Goal: Contribute content

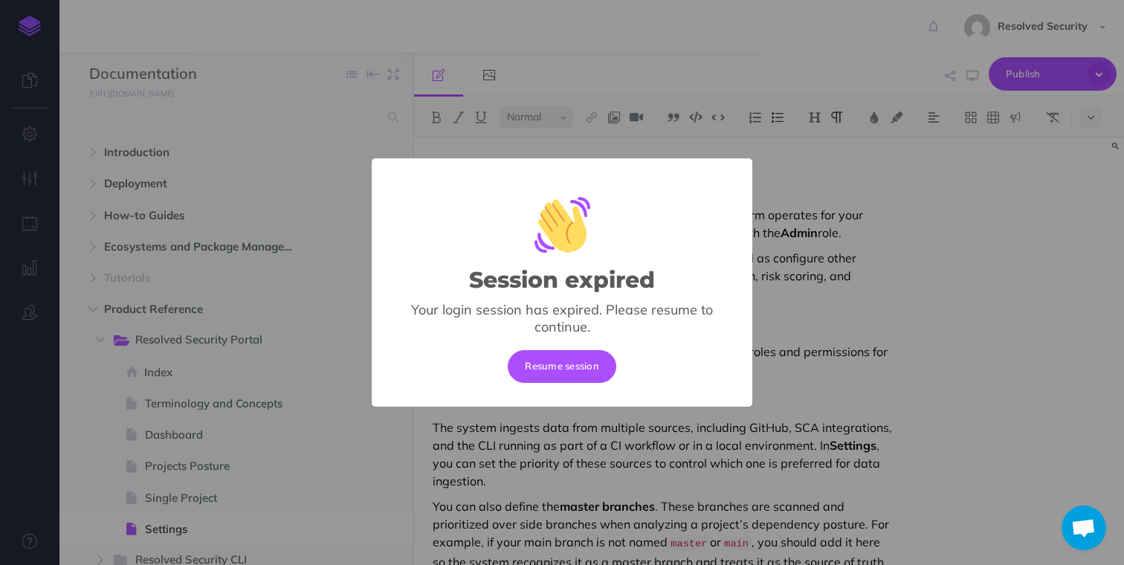
select select "null"
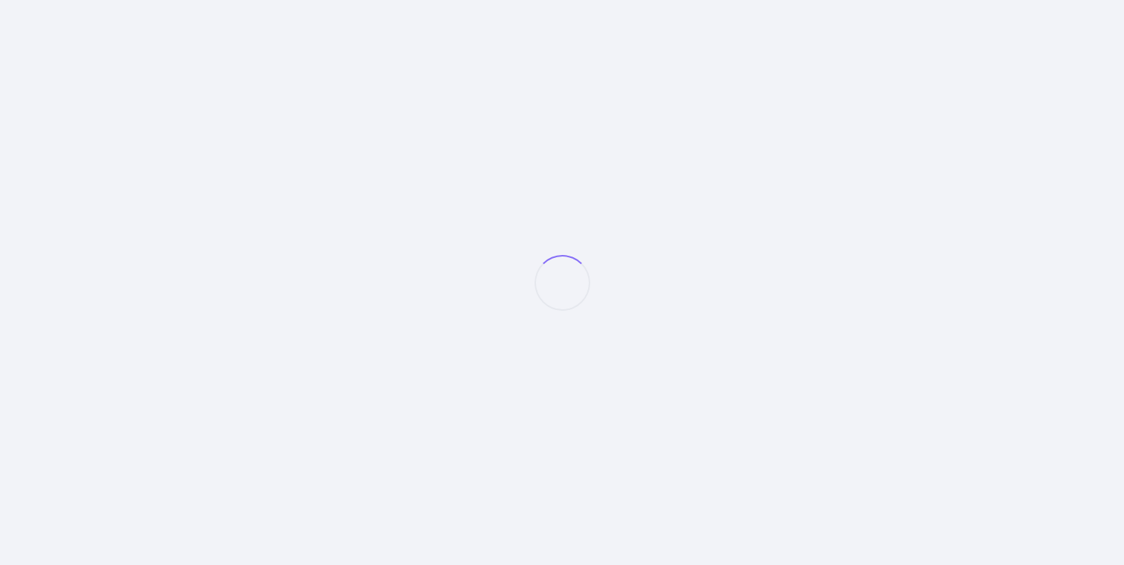
select select "null"
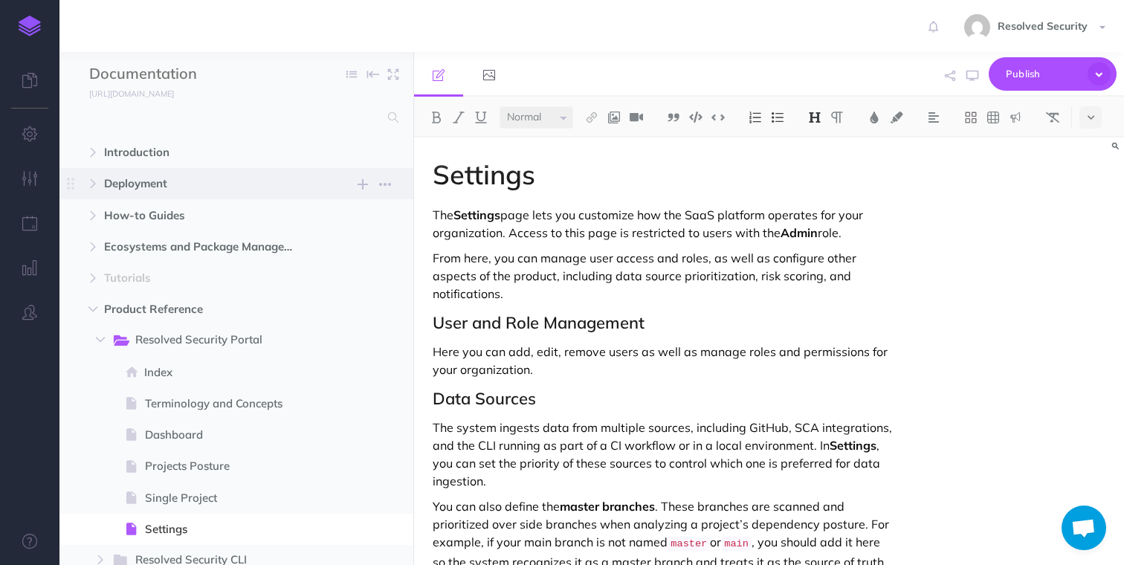
click at [126, 187] on span "Deployment" at bounding box center [204, 184] width 201 height 18
select select "null"
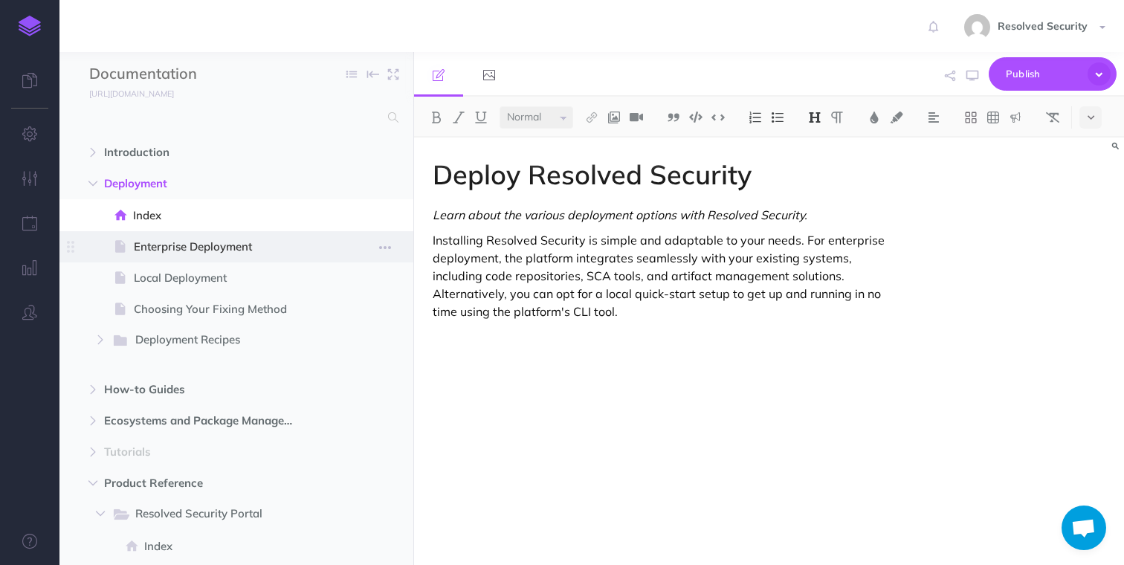
click at [155, 249] on span "Enterprise Deployment" at bounding box center [229, 247] width 190 height 18
select select "null"
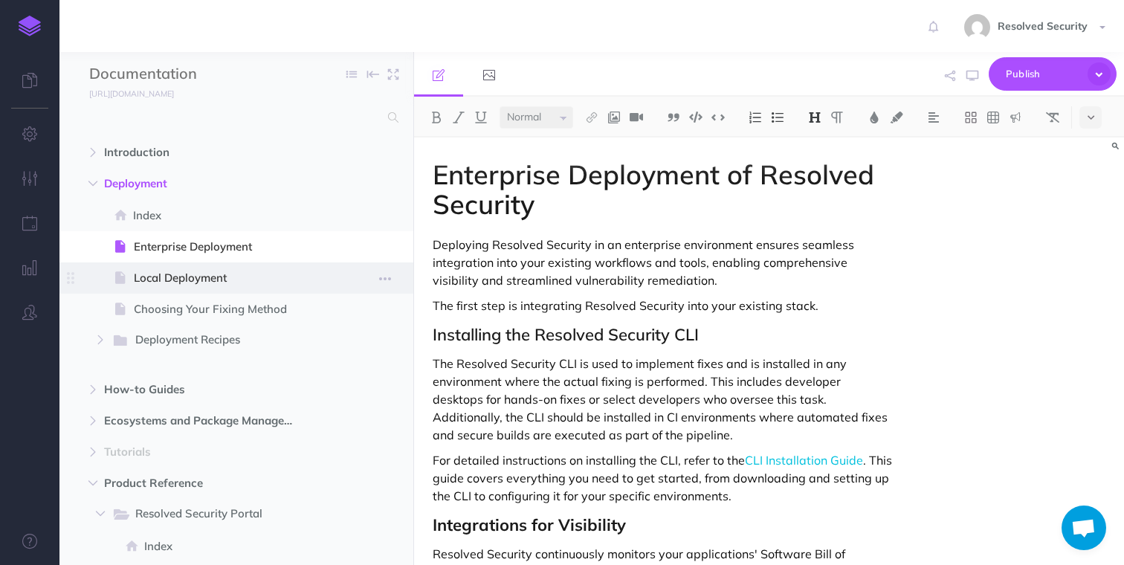
click at [210, 285] on span "Local Deployment" at bounding box center [229, 278] width 190 height 18
select select "null"
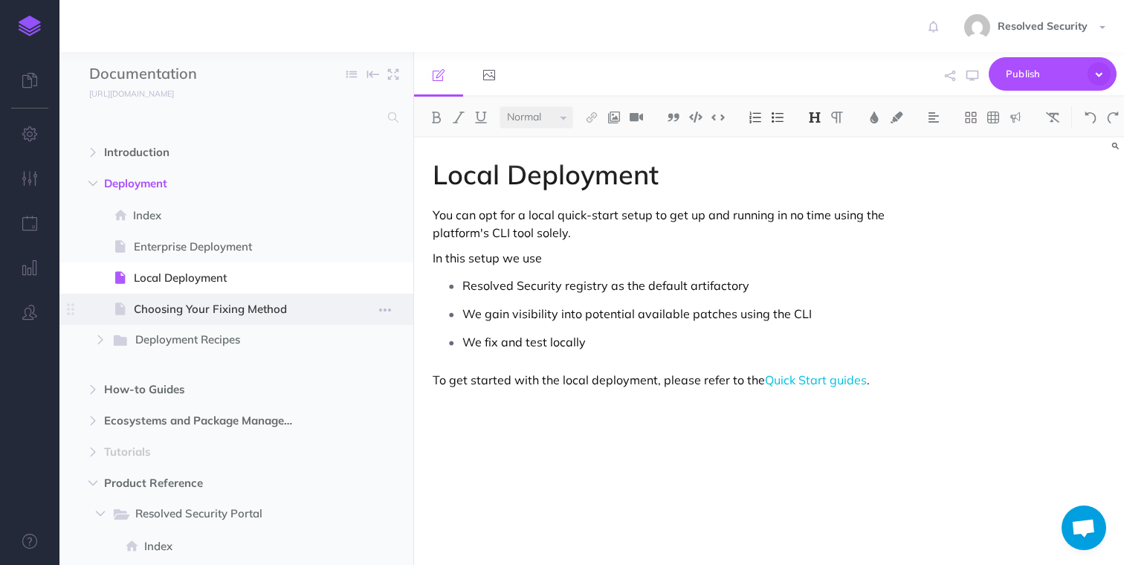
click at [204, 311] on span "Choosing Your Fixing Method" at bounding box center [229, 309] width 190 height 18
select select "null"
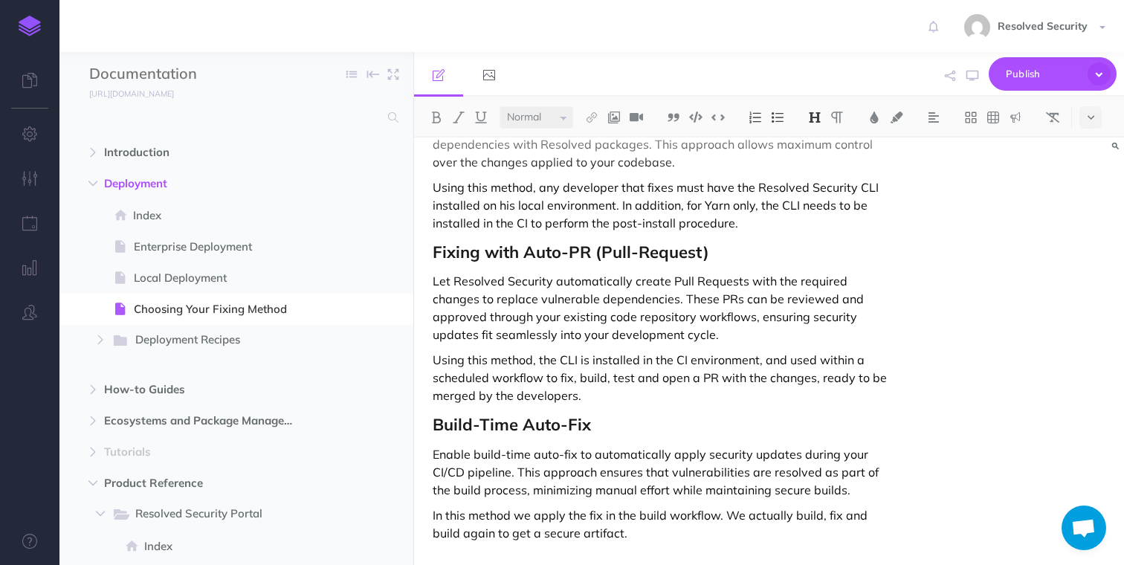
scroll to position [224, 0]
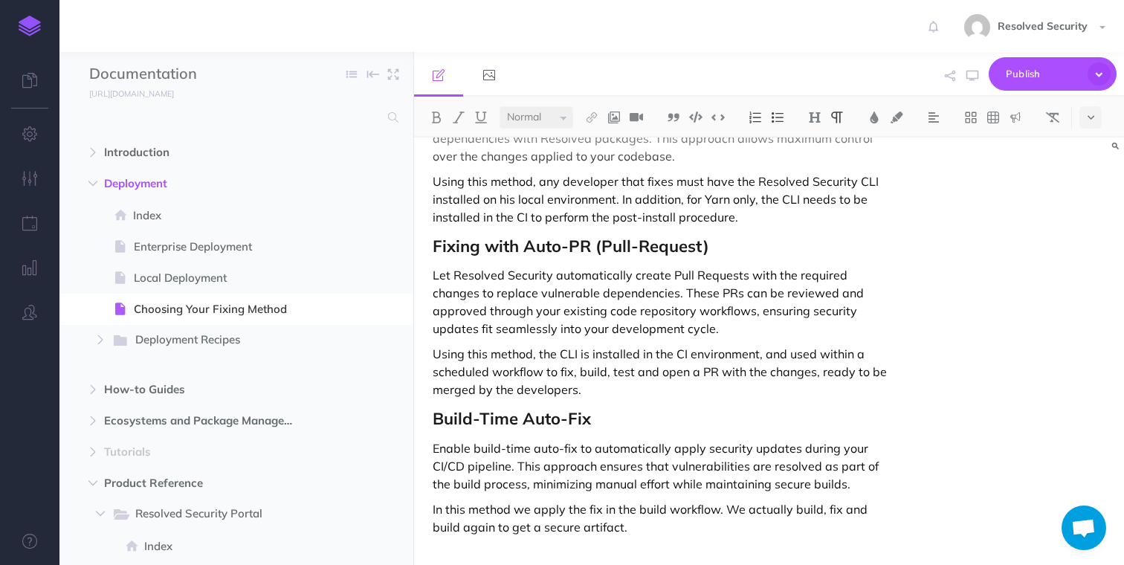
click at [617, 275] on p "Let Resolved Security automatically create Pull Requests with the required chan…" at bounding box center [662, 301] width 459 height 71
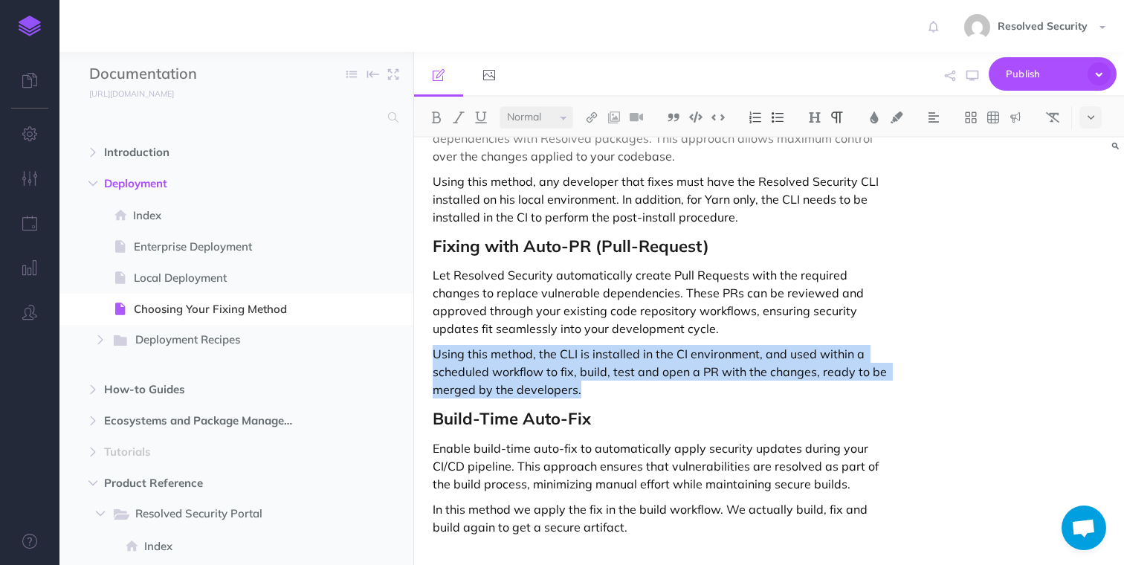
drag, startPoint x: 430, startPoint y: 354, endPoint x: 598, endPoint y: 385, distance: 171.6
click at [598, 385] on div "Fixing Methods Resolved Security offers flexible fixing methods, allowing you t…" at bounding box center [662, 240] width 496 height 652
copy p "Using this method, the CLI is installed in the CI environment, and used within …"
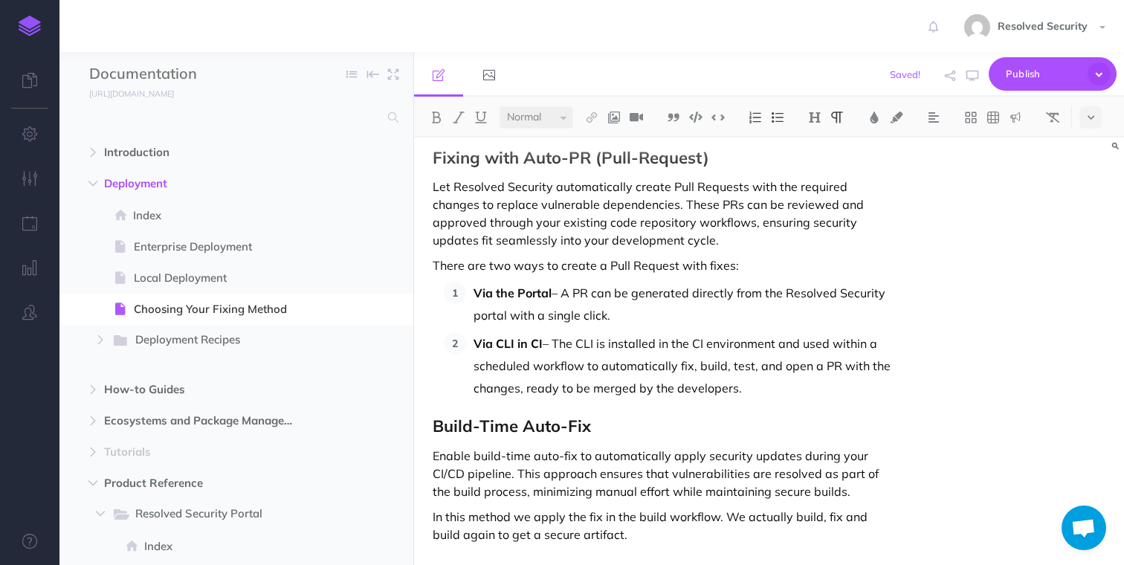
scroll to position [320, 0]
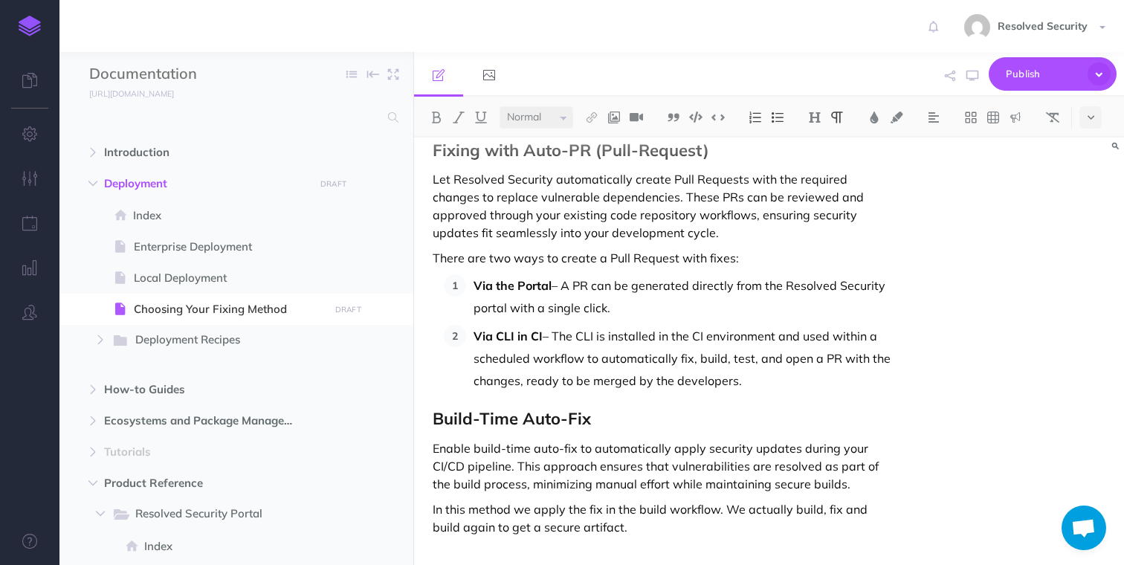
click at [580, 284] on p "Via the Portal – A PR can be generated directly from the Resolved Security port…" at bounding box center [682, 296] width 418 height 45
drag, startPoint x: 580, startPoint y: 284, endPoint x: 651, endPoint y: 286, distance: 71.4
click at [651, 286] on p "Via the Portal – A PR can be generated directly from the Resolved Security port…" at bounding box center [682, 296] width 418 height 45
click at [597, 114] on img at bounding box center [591, 117] width 13 height 12
click at [597, 166] on icon at bounding box center [592, 166] width 12 height 10
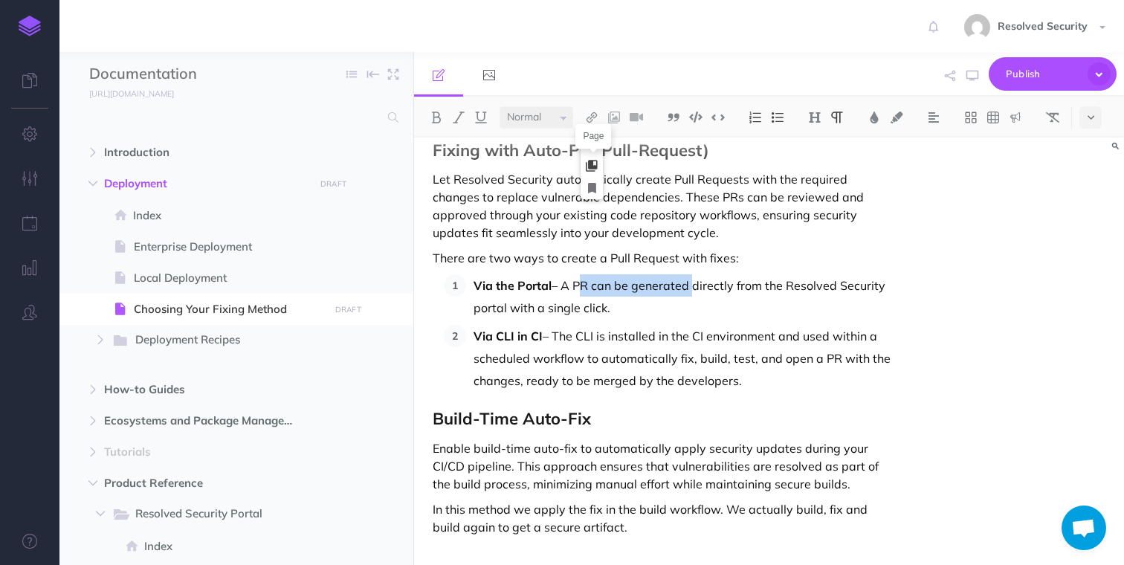
select select
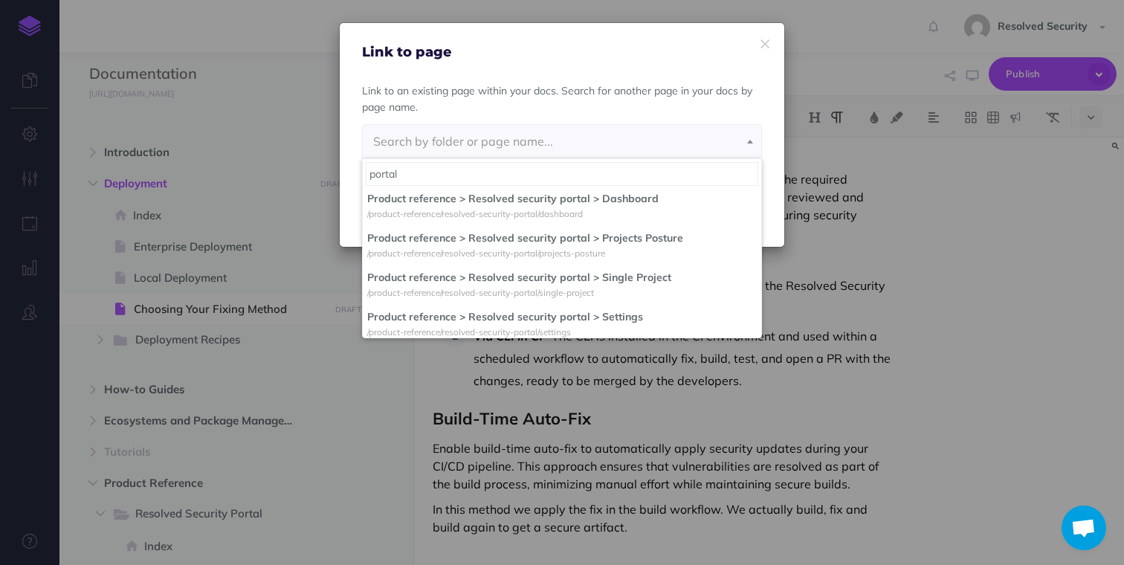
scroll to position [85, 0]
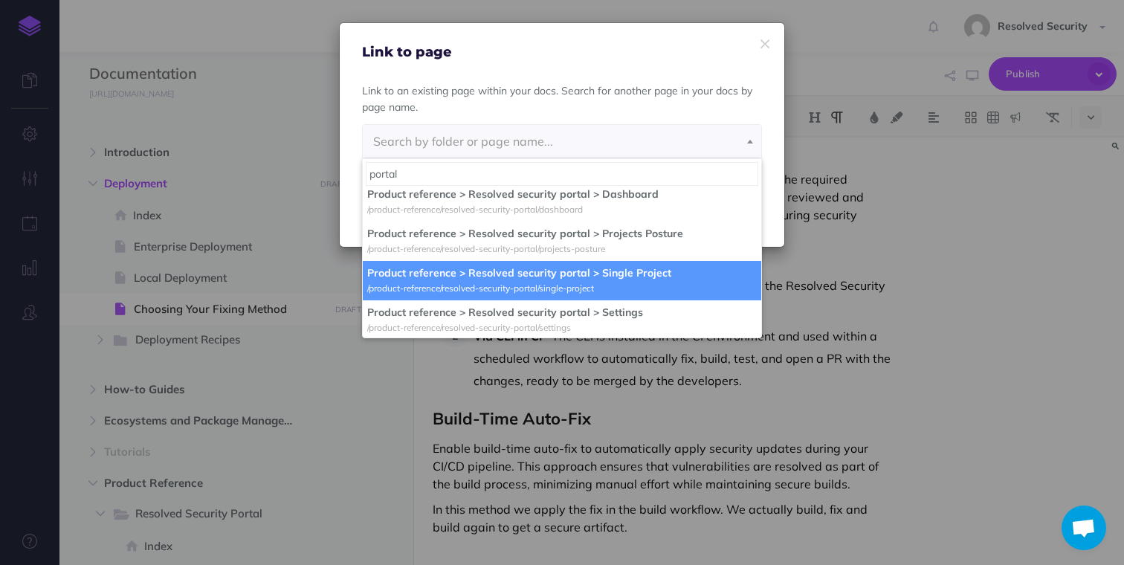
type input "portal"
select select "N2P-M7VT-HMU-FG1"
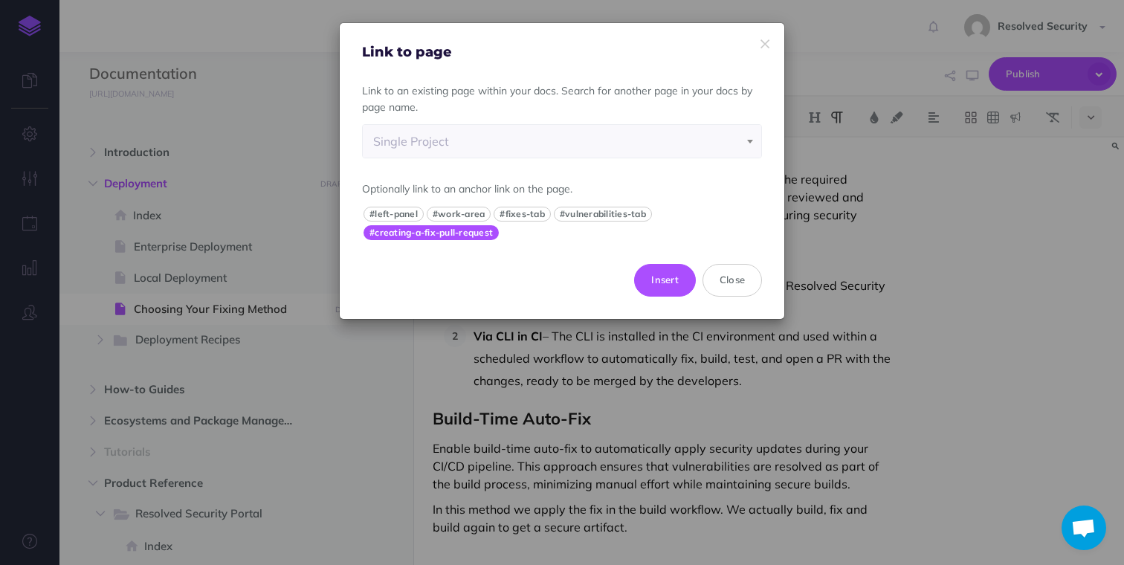
click at [462, 234] on button "#creating-a-fix-pull-request" at bounding box center [430, 232] width 135 height 15
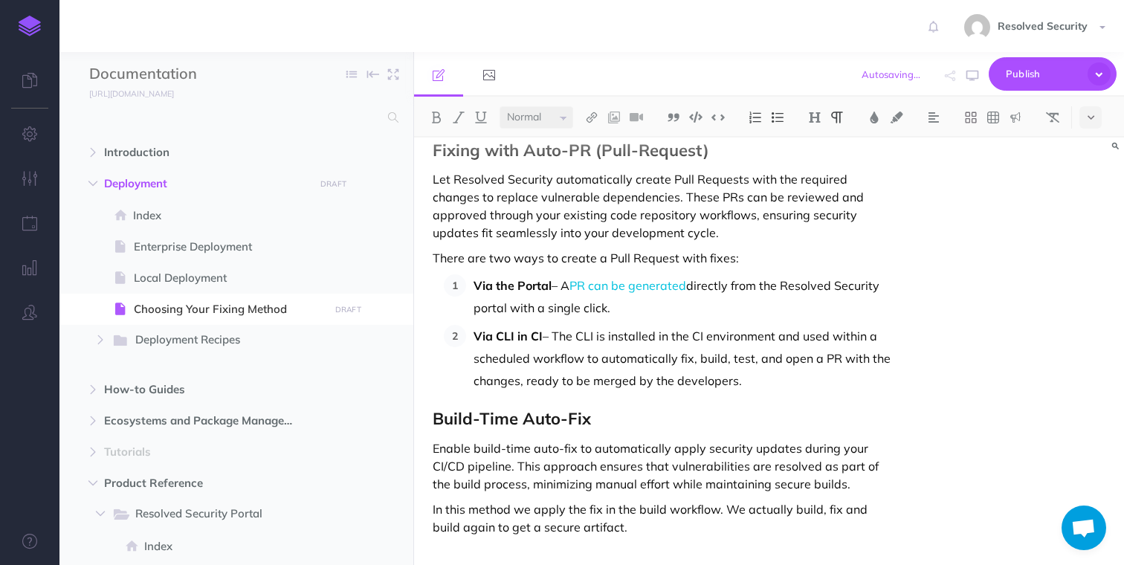
click at [656, 337] on p "Via CLI in CI – The CLI is installed in the CI environment and used within a sc…" at bounding box center [682, 358] width 418 height 67
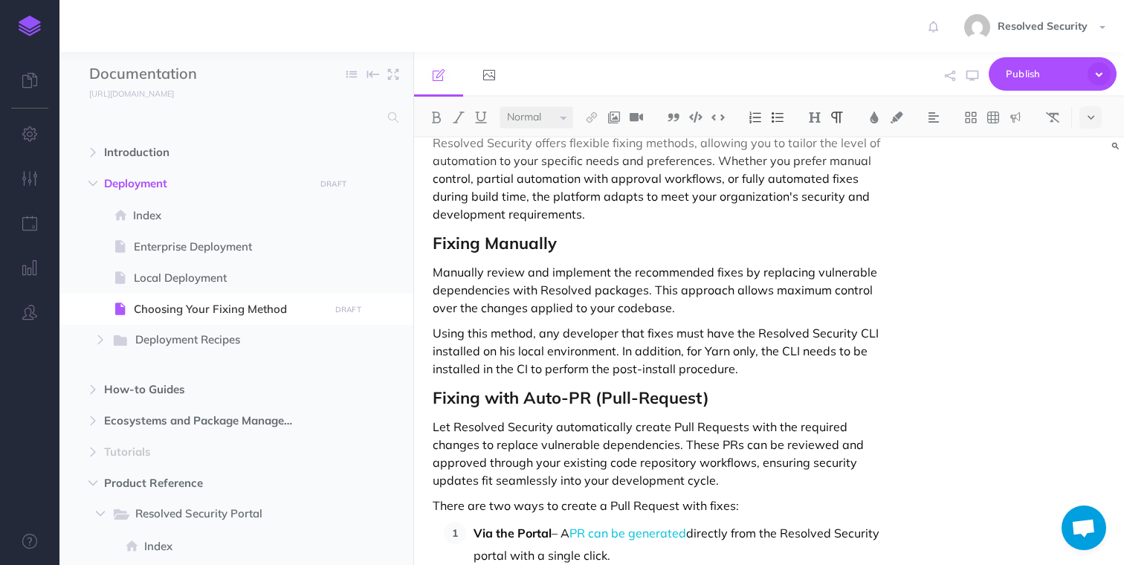
scroll to position [0, 0]
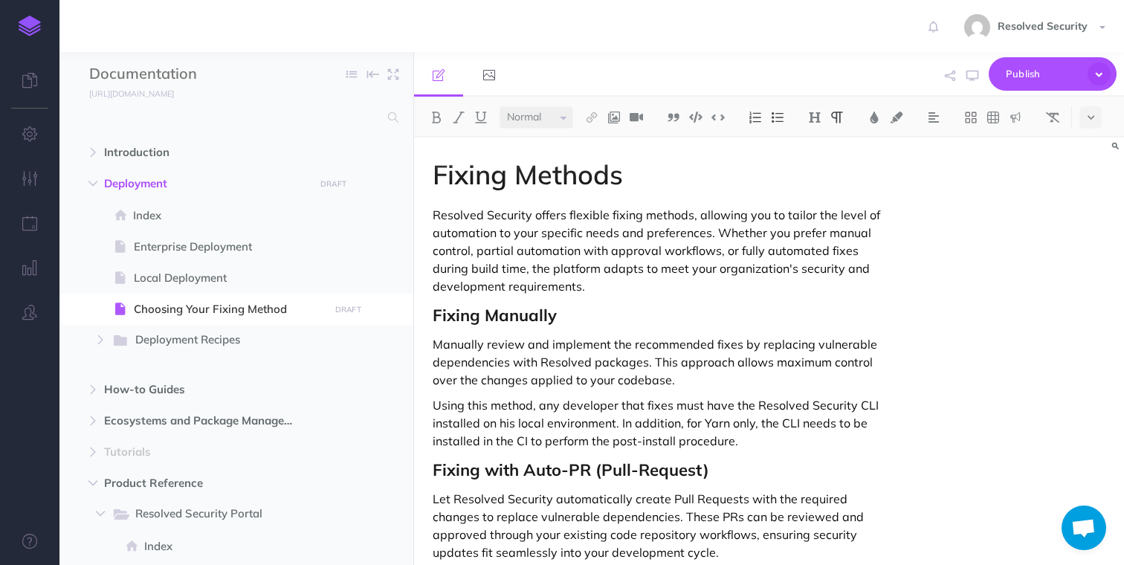
click at [624, 424] on p "Using this method, any developer that fixes must have the Resolved Security CLI…" at bounding box center [662, 423] width 459 height 54
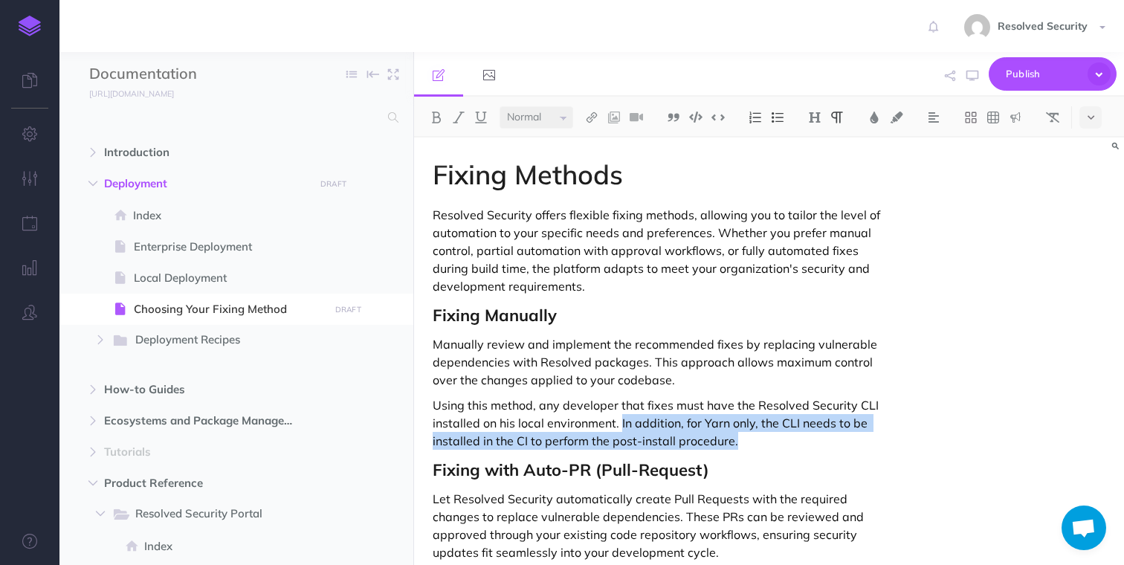
drag, startPoint x: 624, startPoint y: 424, endPoint x: 732, endPoint y: 433, distance: 108.8
click at [732, 433] on p "Using this method, any developer that fixes must have the Resolved Security CLI…" at bounding box center [662, 423] width 459 height 54
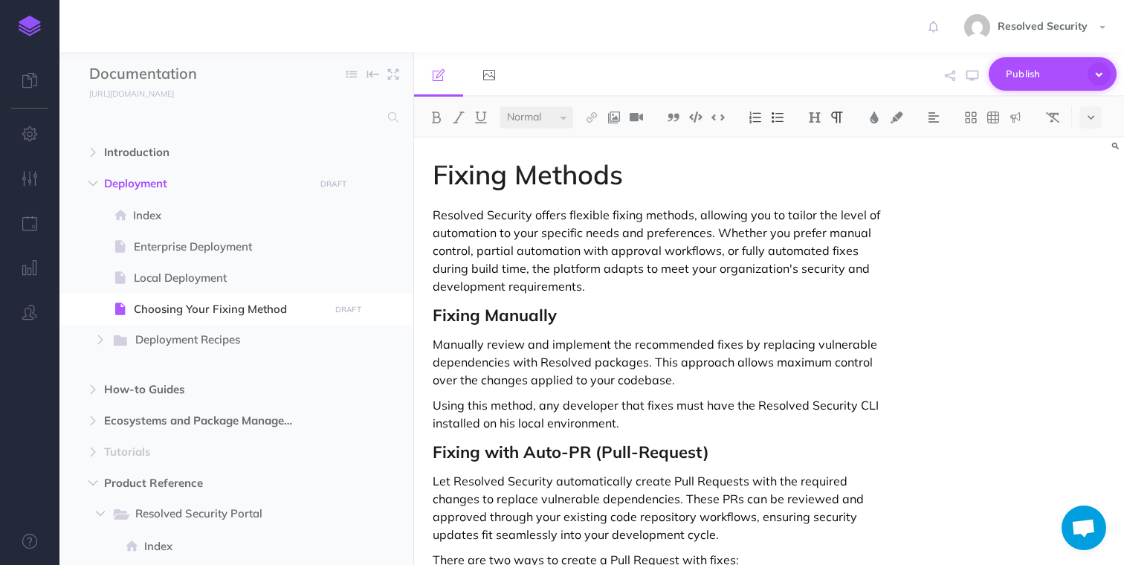
click at [1028, 71] on span "Publish" at bounding box center [1043, 73] width 74 height 23
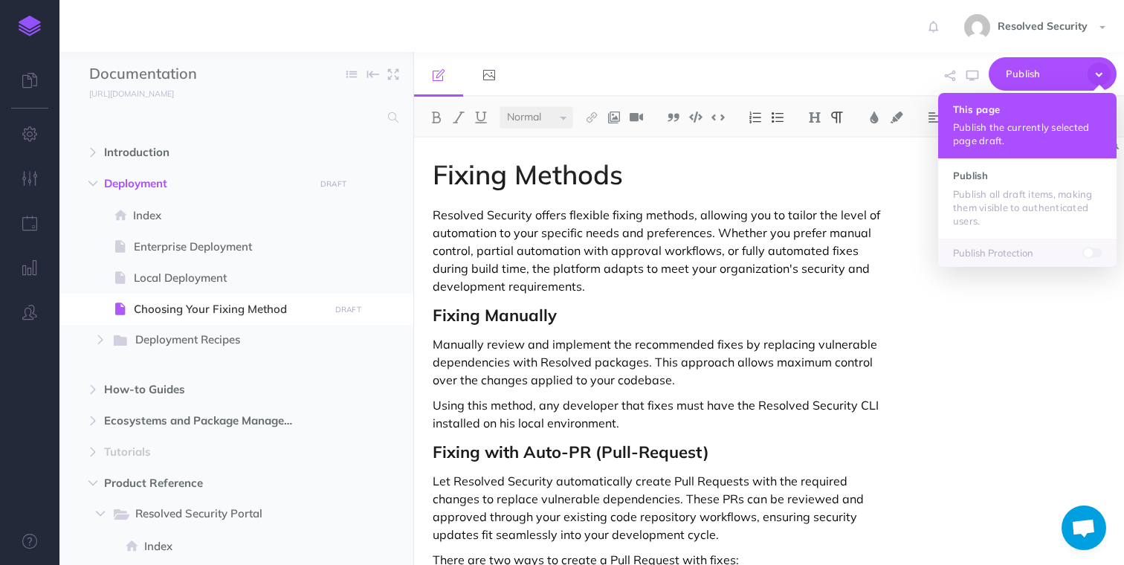
click at [989, 115] on button "This page Publish the currently selected page draft." at bounding box center [1027, 125] width 178 height 65
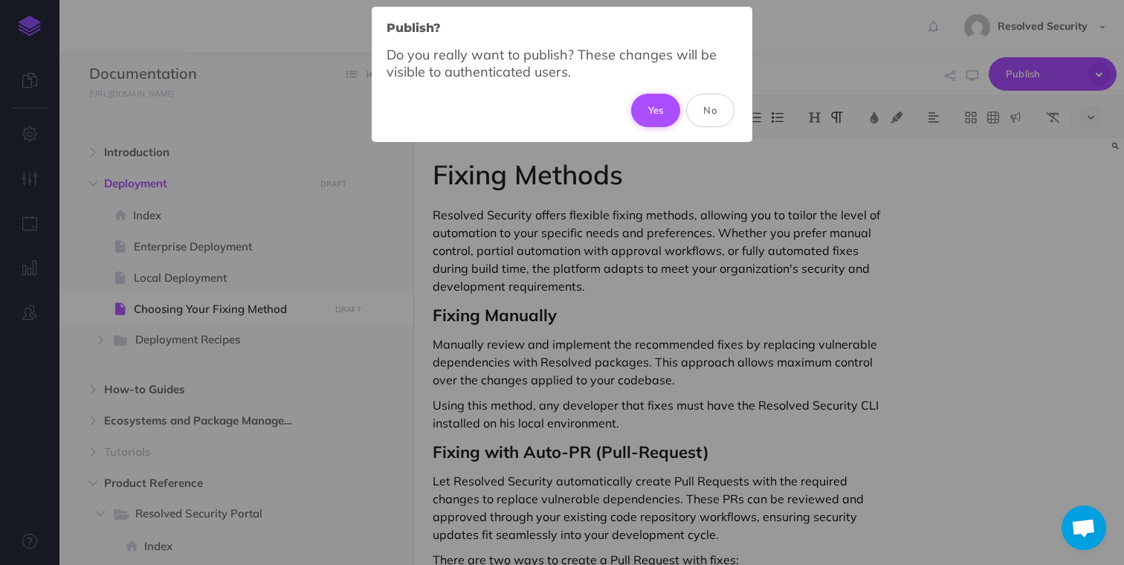
click at [659, 109] on button "Yes" at bounding box center [656, 110] width 50 height 33
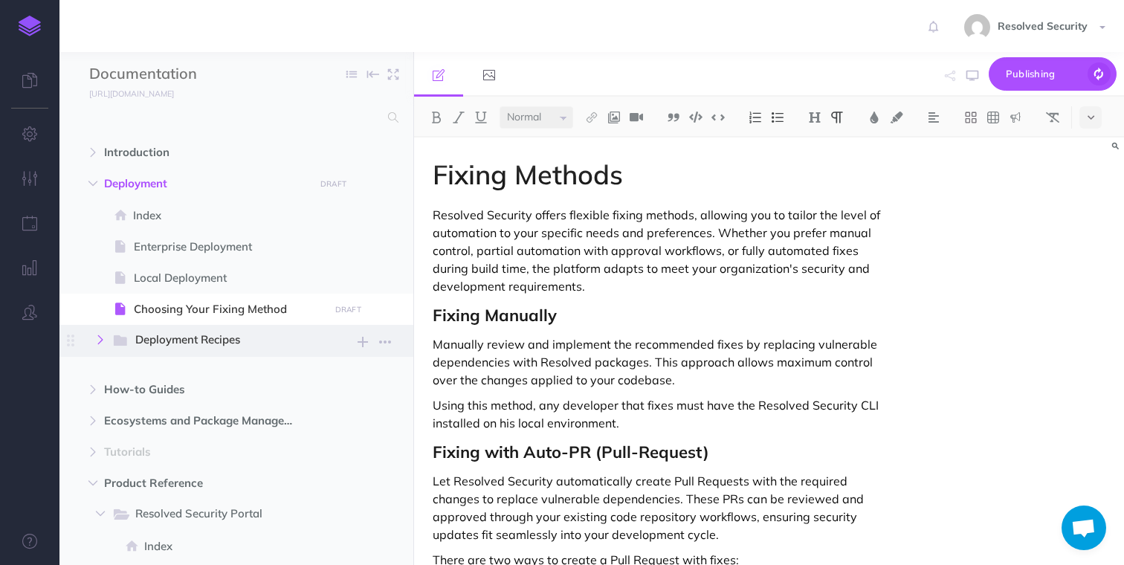
click at [98, 339] on icon "button" at bounding box center [100, 339] width 9 height 9
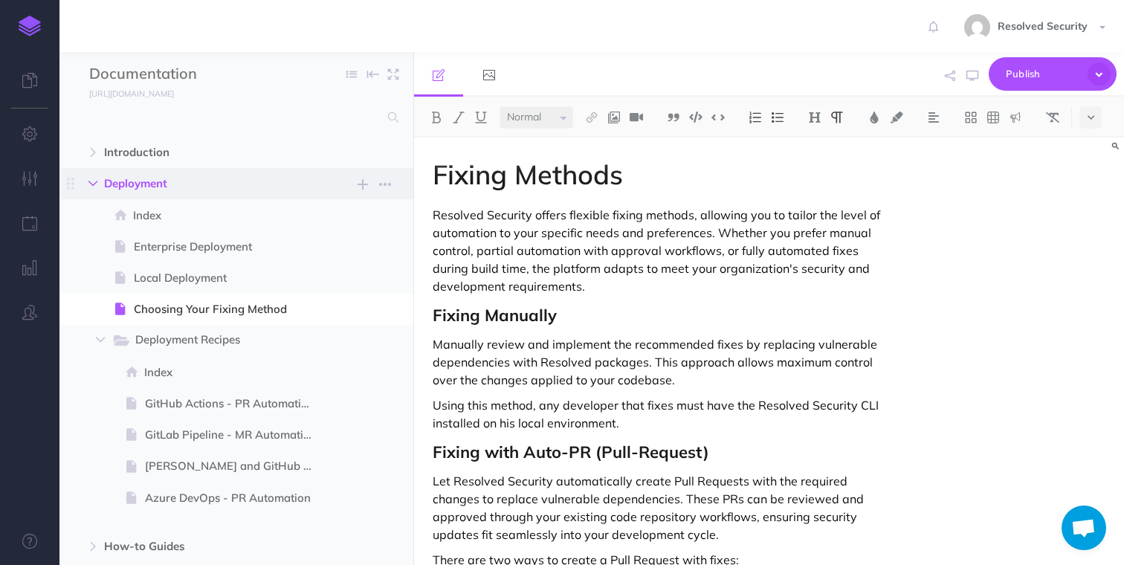
click at [93, 185] on icon "button" at bounding box center [92, 183] width 9 height 9
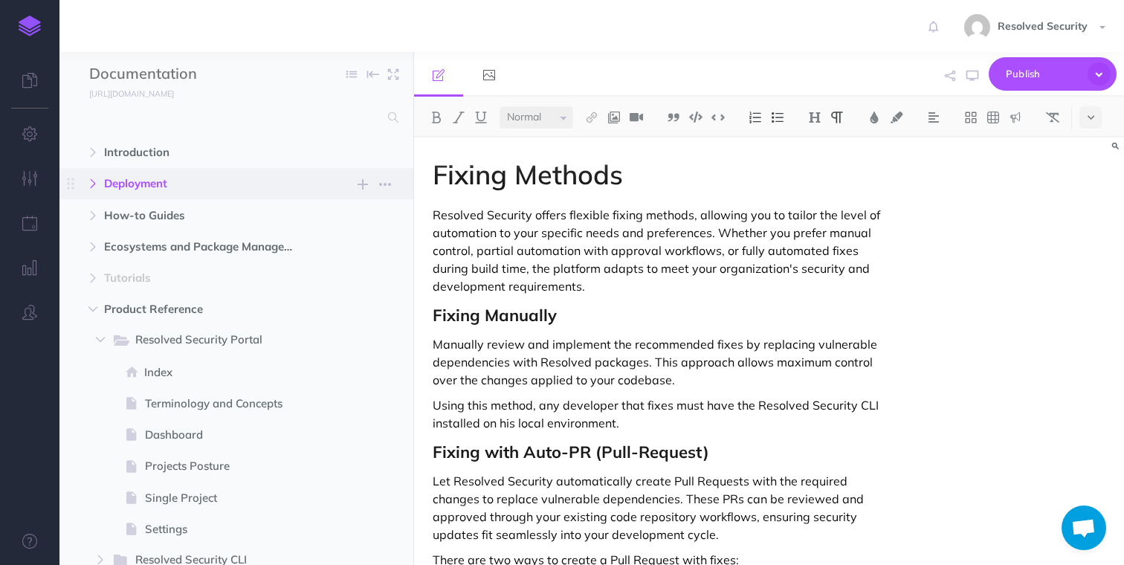
click at [93, 185] on icon "button" at bounding box center [92, 183] width 9 height 9
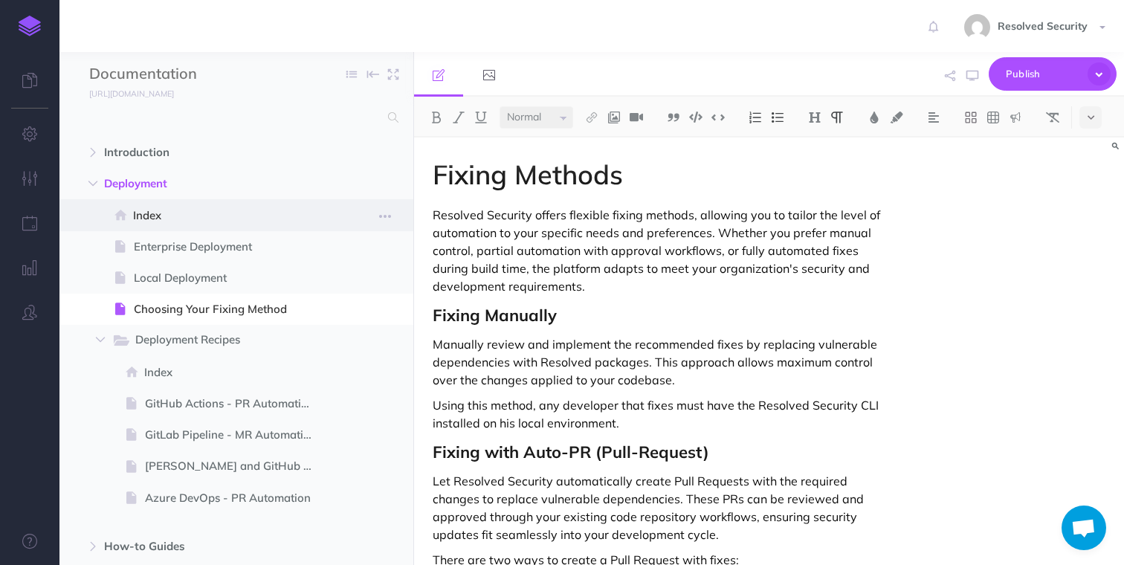
click at [160, 219] on span "Index" at bounding box center [228, 216] width 191 height 18
select select "null"
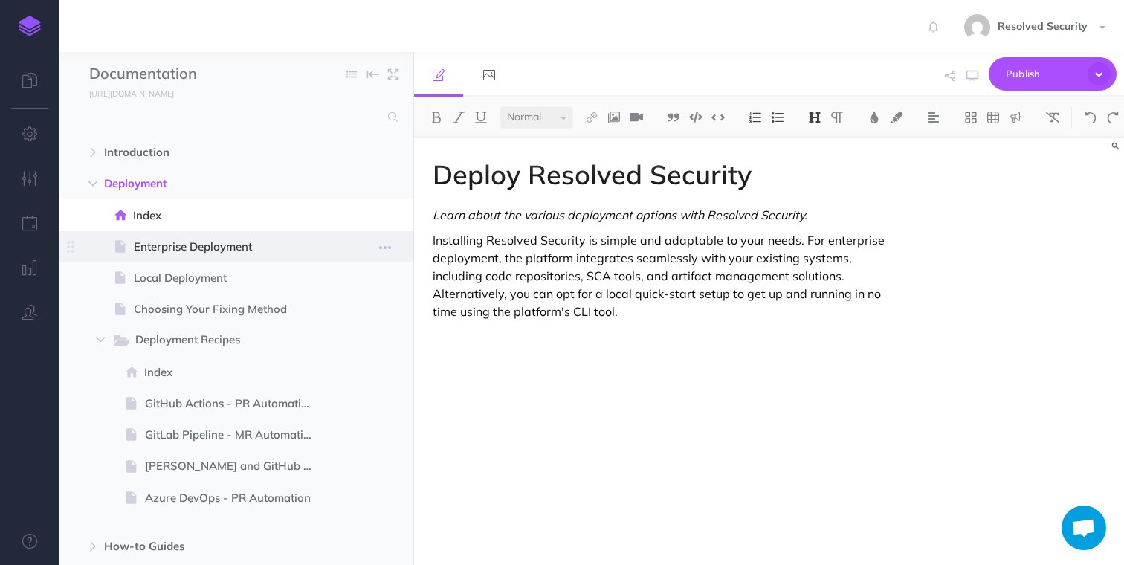
click at [181, 249] on span "Enterprise Deployment" at bounding box center [229, 247] width 190 height 18
select select "null"
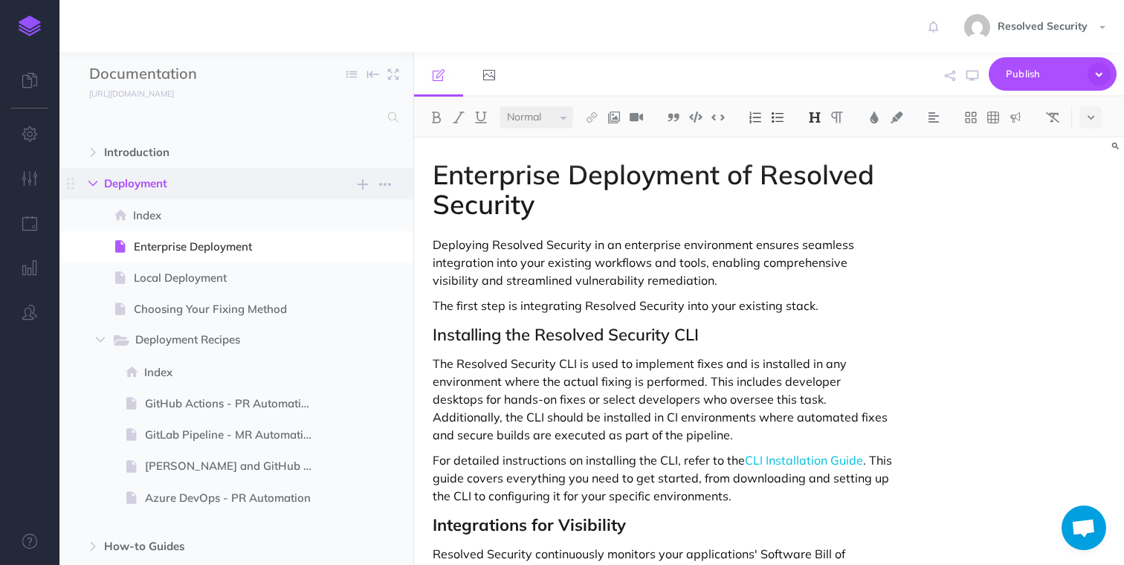
click at [88, 185] on icon "button" at bounding box center [92, 183] width 9 height 9
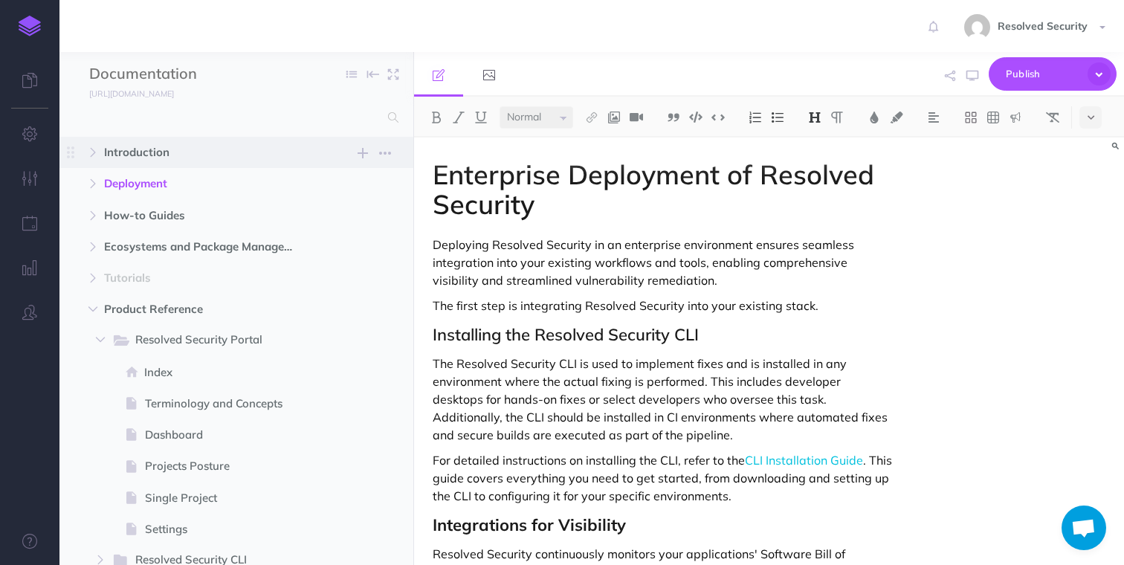
click at [125, 150] on span "Introduction" at bounding box center [204, 152] width 201 height 18
select select "null"
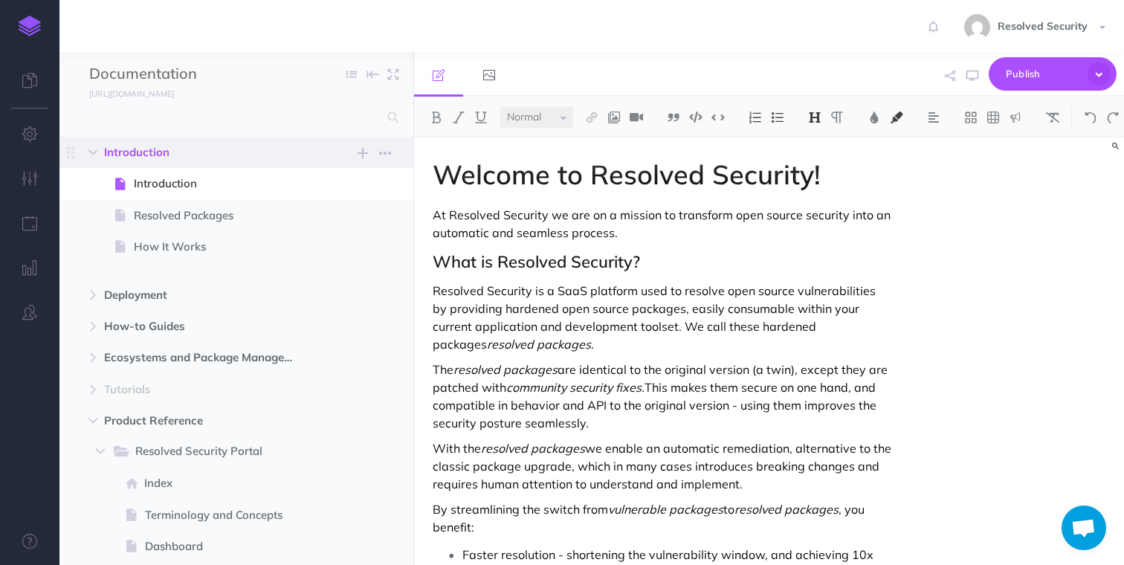
click at [125, 150] on span "Introduction" at bounding box center [204, 152] width 201 height 18
